Goal: Check status

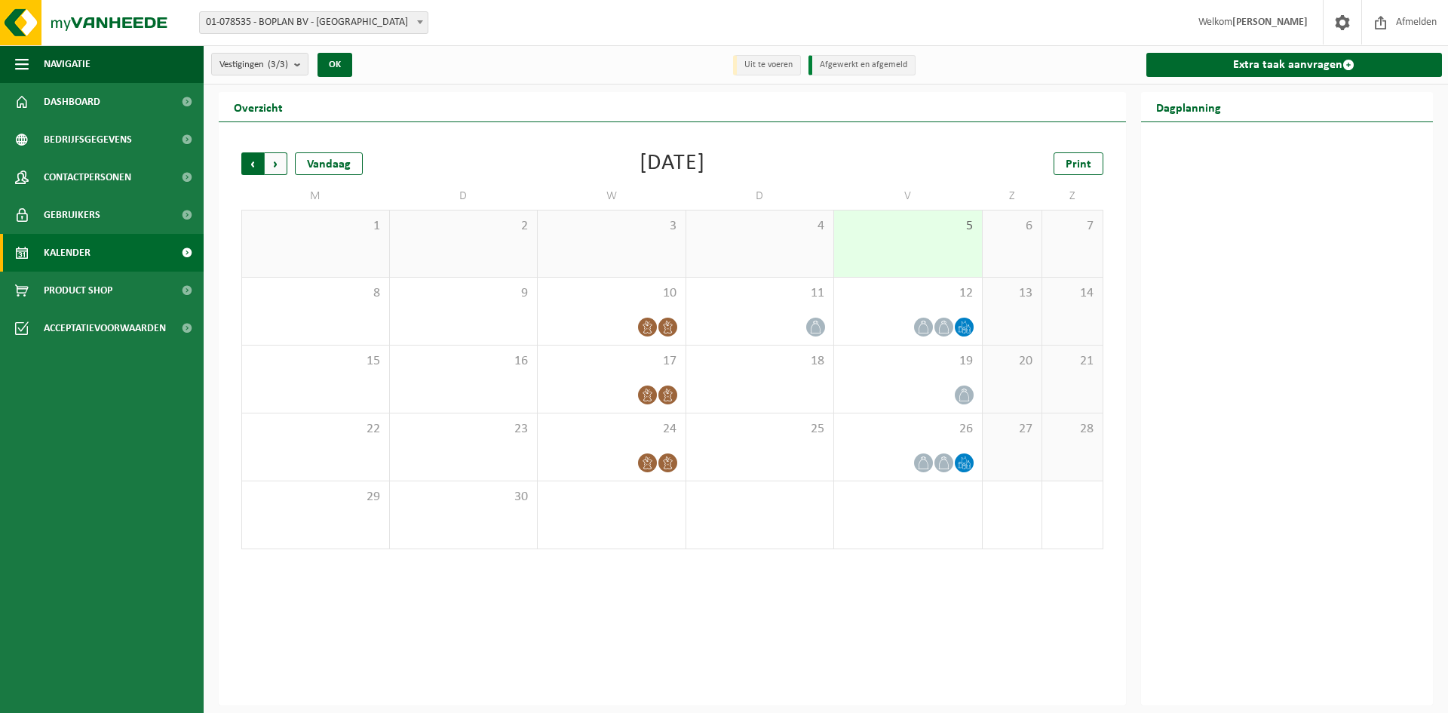
click at [269, 164] on span "Volgende" at bounding box center [276, 163] width 23 height 23
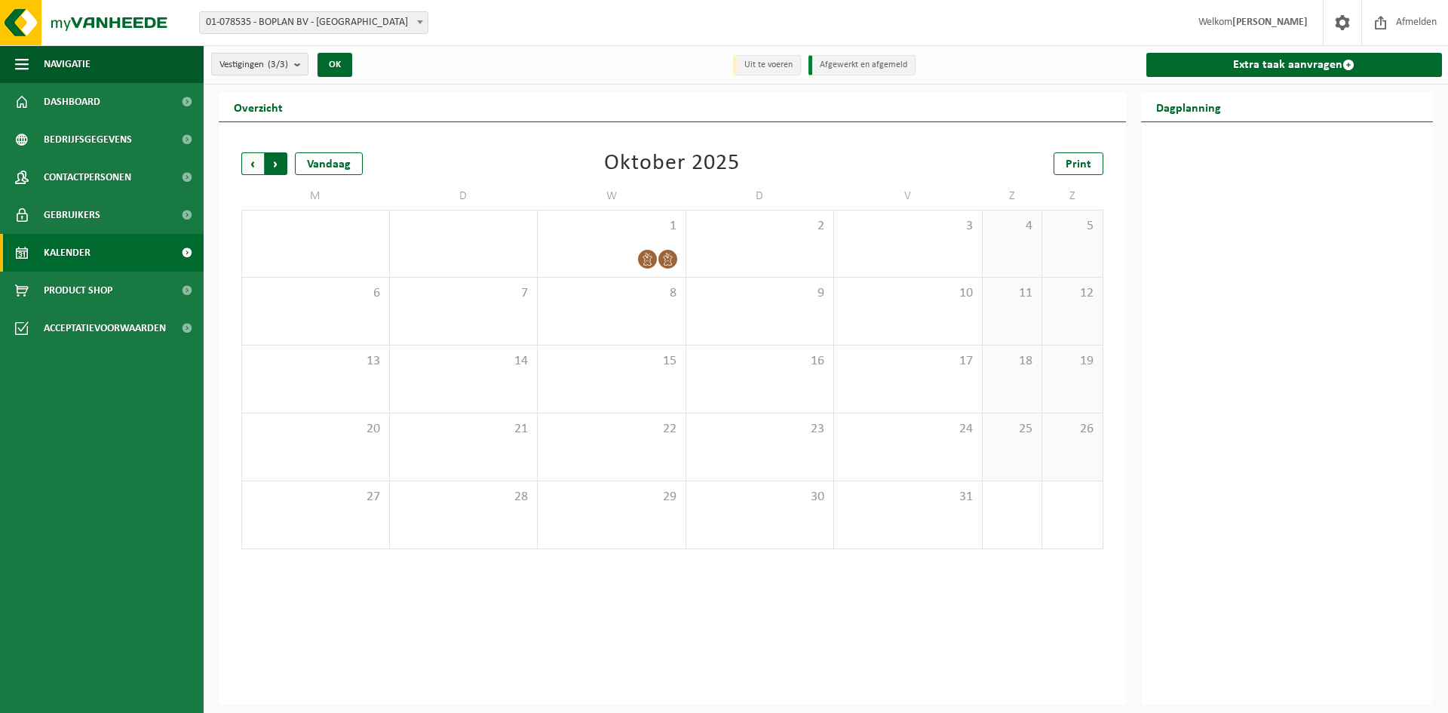
click at [245, 162] on span "Vorige" at bounding box center [252, 163] width 23 height 23
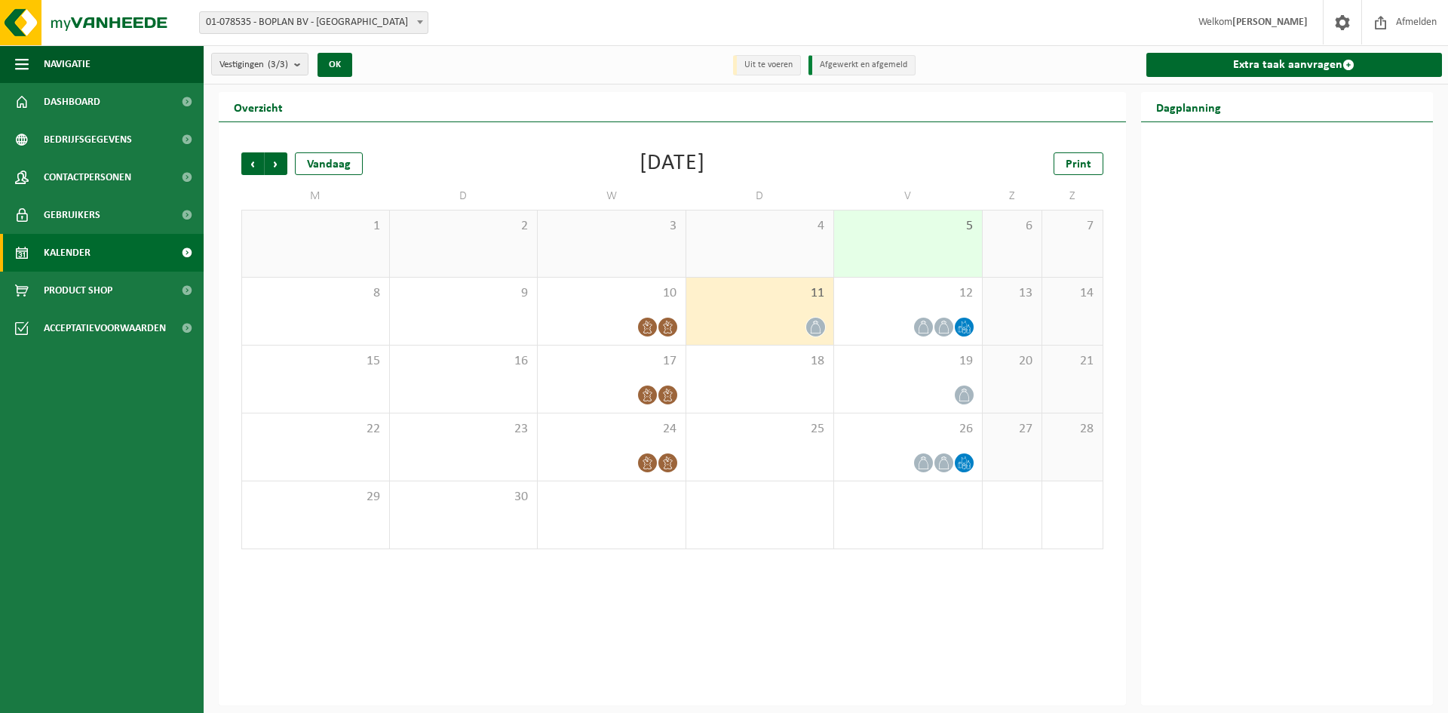
click at [816, 325] on icon at bounding box center [815, 326] width 13 height 13
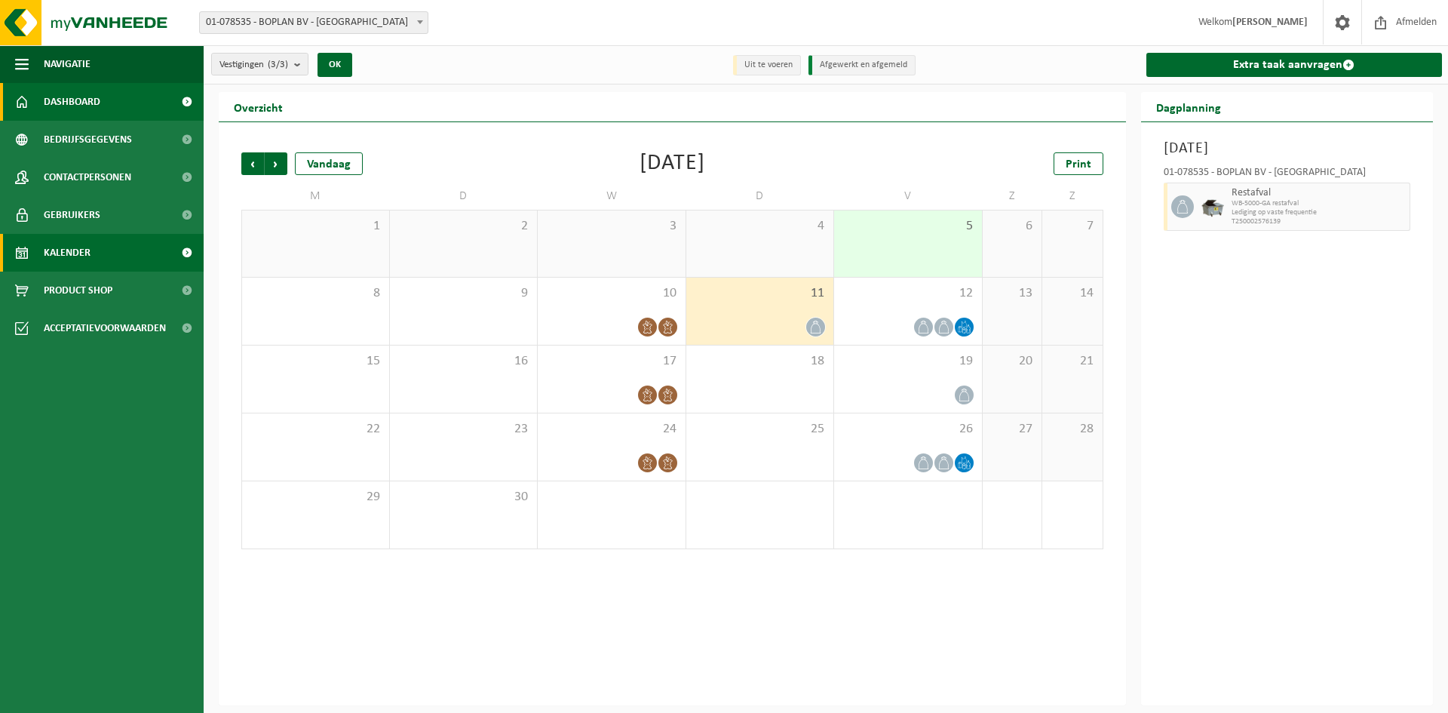
click at [72, 104] on span "Dashboard" at bounding box center [72, 102] width 57 height 38
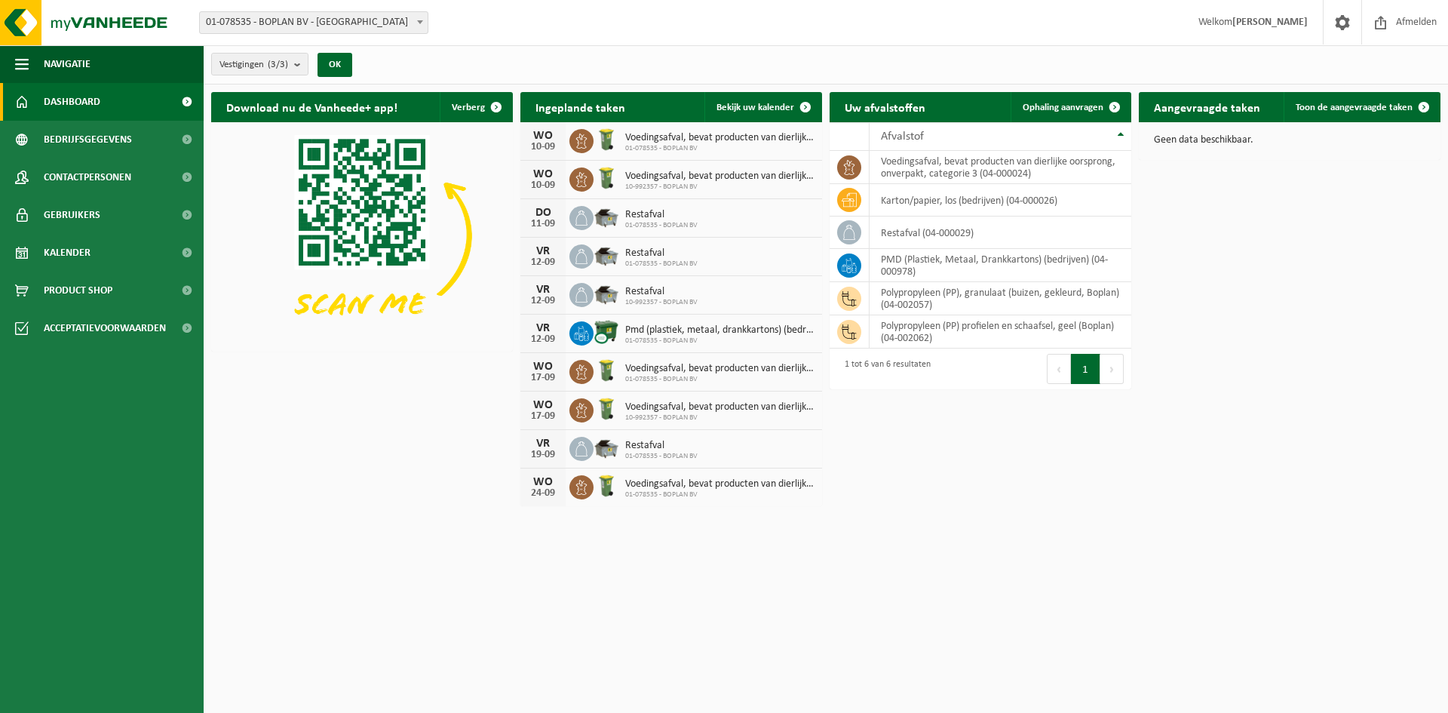
click at [710, 176] on span "Voedingsafval, bevat producten van dierlijke oorsprong, onverpakt, categorie 3" at bounding box center [719, 176] width 189 height 12
click at [814, 172] on div "WO 10-09 Voedingsafval, bevat producten van dierlijke oorsprong, onverpakt, cat…" at bounding box center [671, 180] width 302 height 38
